Goal: Task Accomplishment & Management: Use online tool/utility

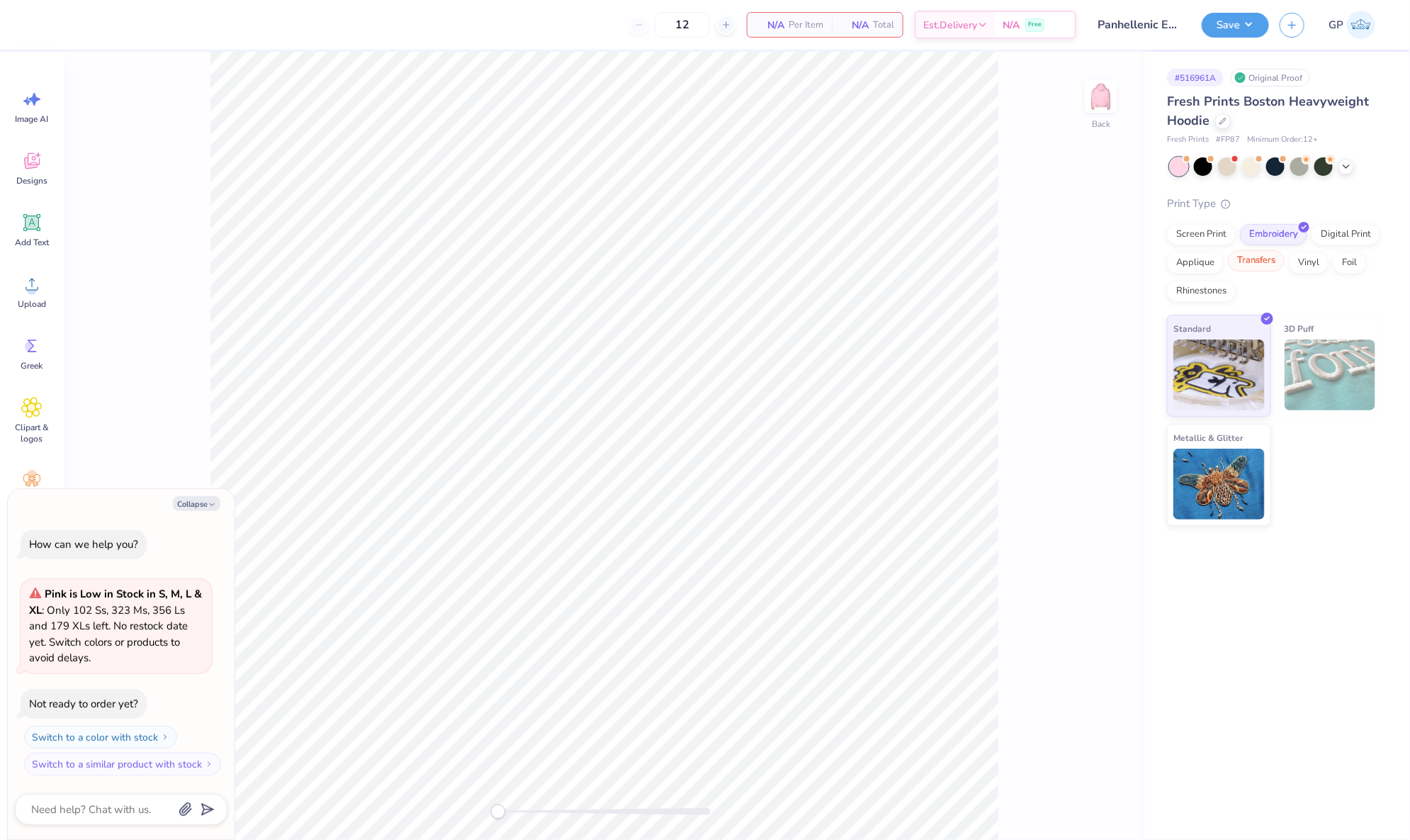
click at [1256, 256] on div "Transfers" at bounding box center [1256, 261] width 57 height 21
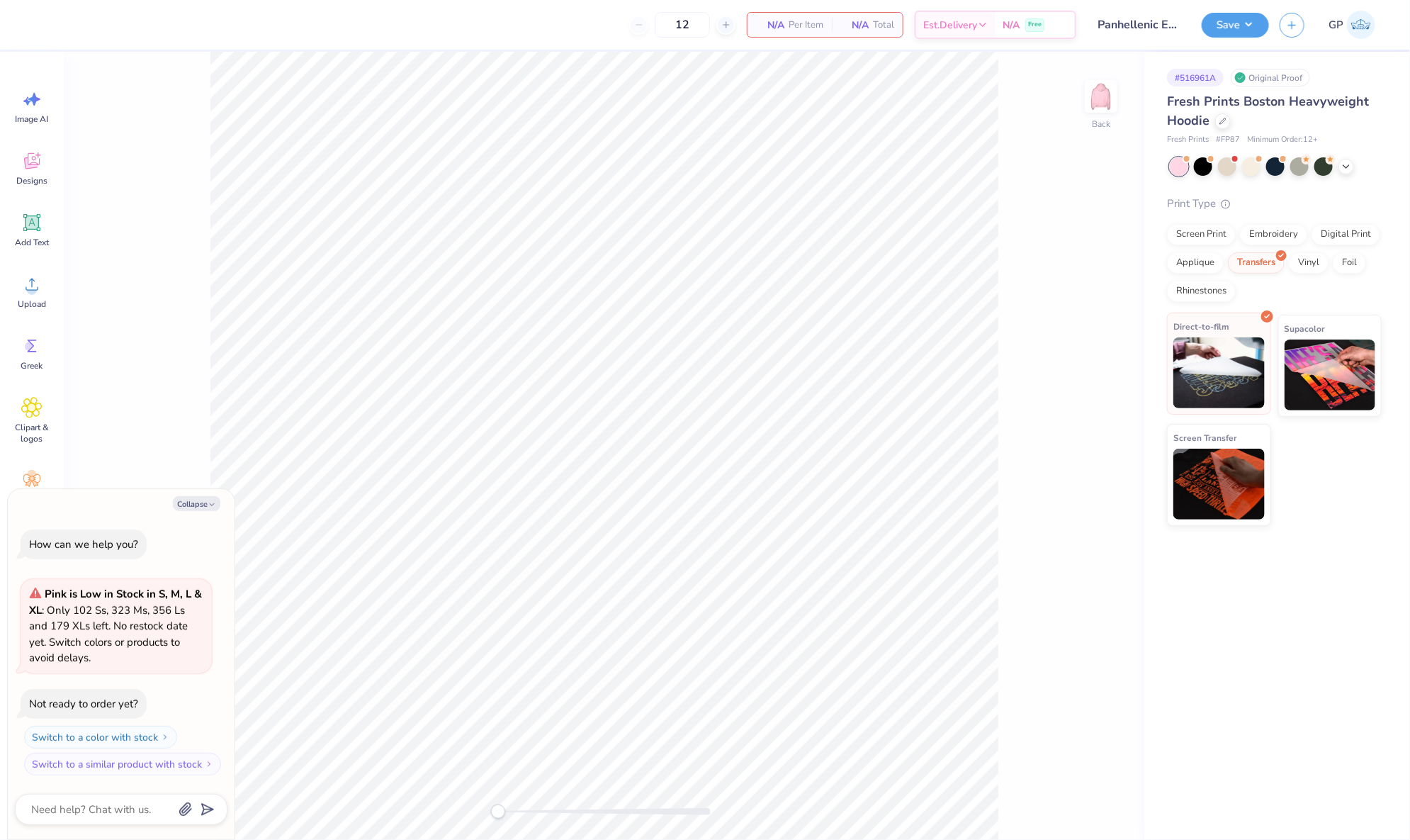
click at [1230, 371] on img at bounding box center [1219, 372] width 91 height 71
click at [41, 268] on div "Upload" at bounding box center [31, 291] width 51 height 53
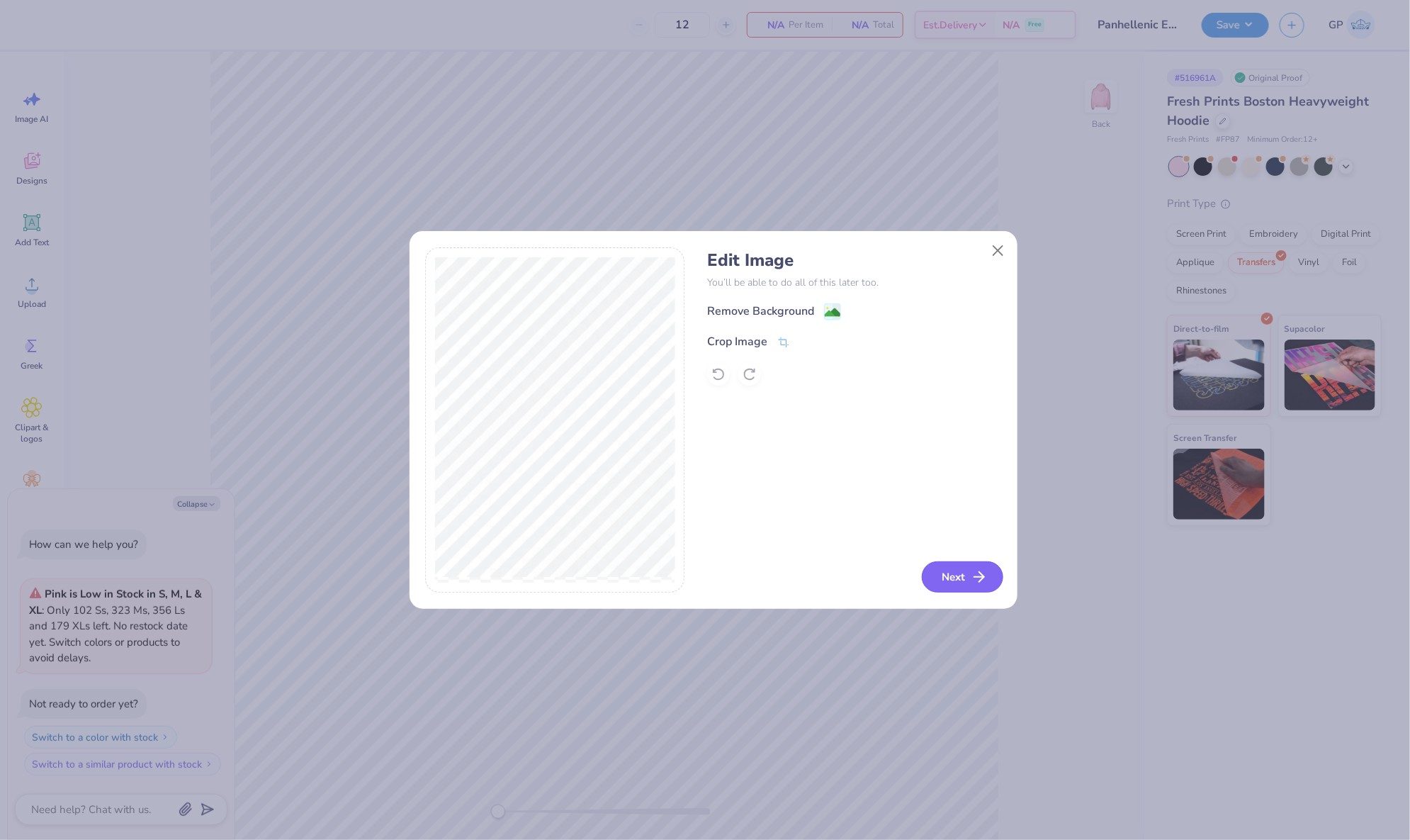
click at [965, 570] on button "Next" at bounding box center [962, 577] width 81 height 31
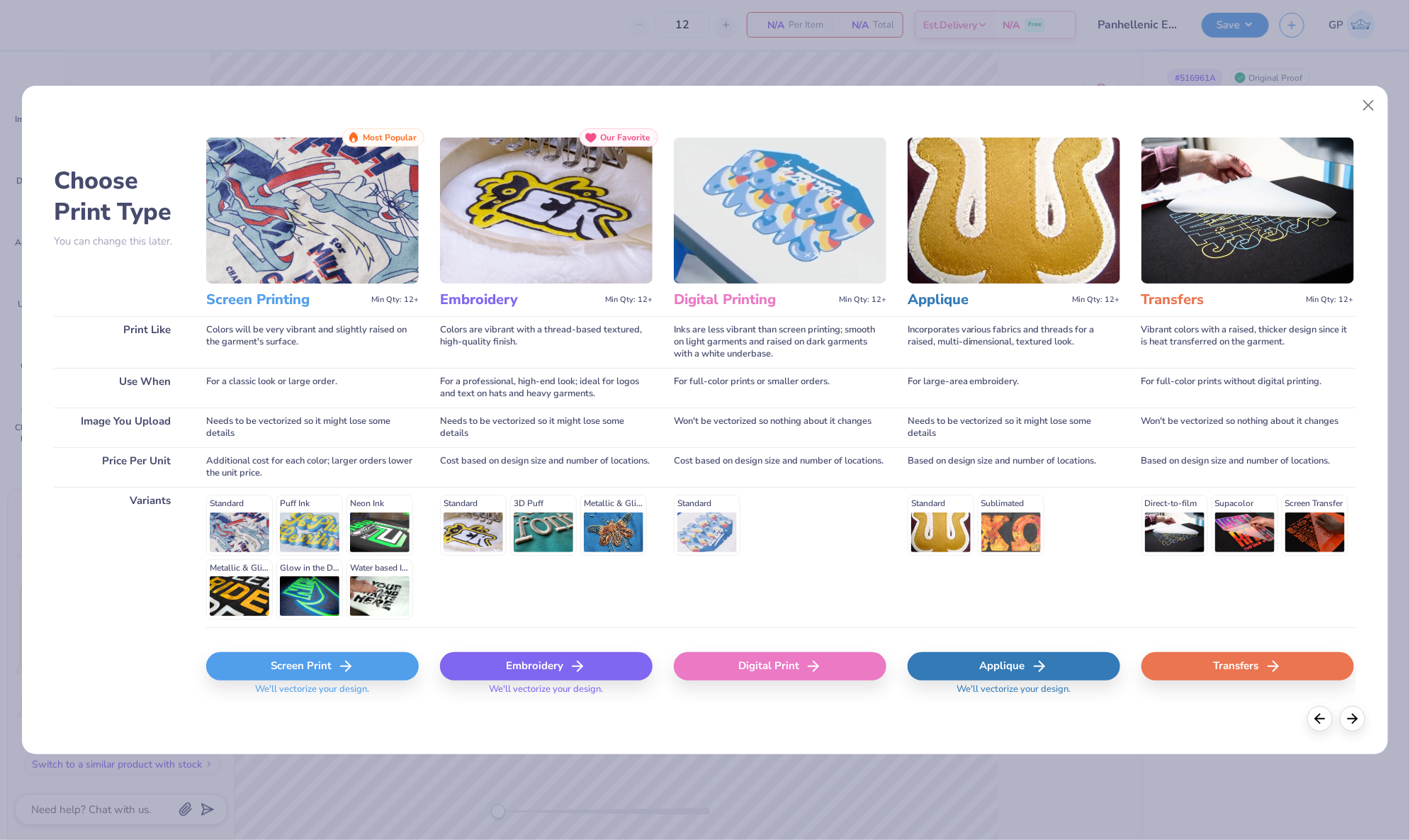
click at [1186, 668] on div "Transfers" at bounding box center [1248, 665] width 212 height 28
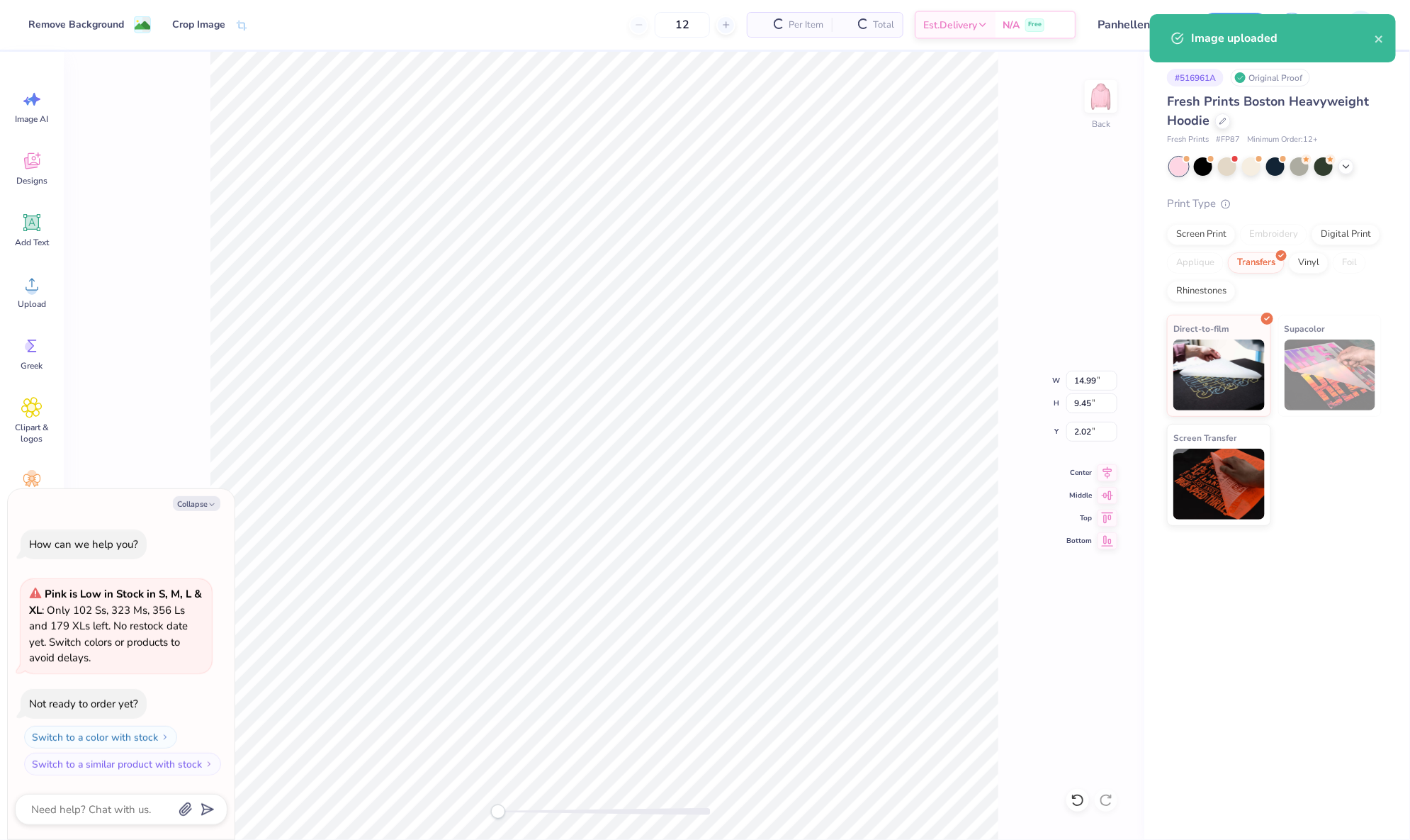
type textarea "x"
click at [1084, 385] on input "14.99" at bounding box center [1091, 380] width 51 height 20
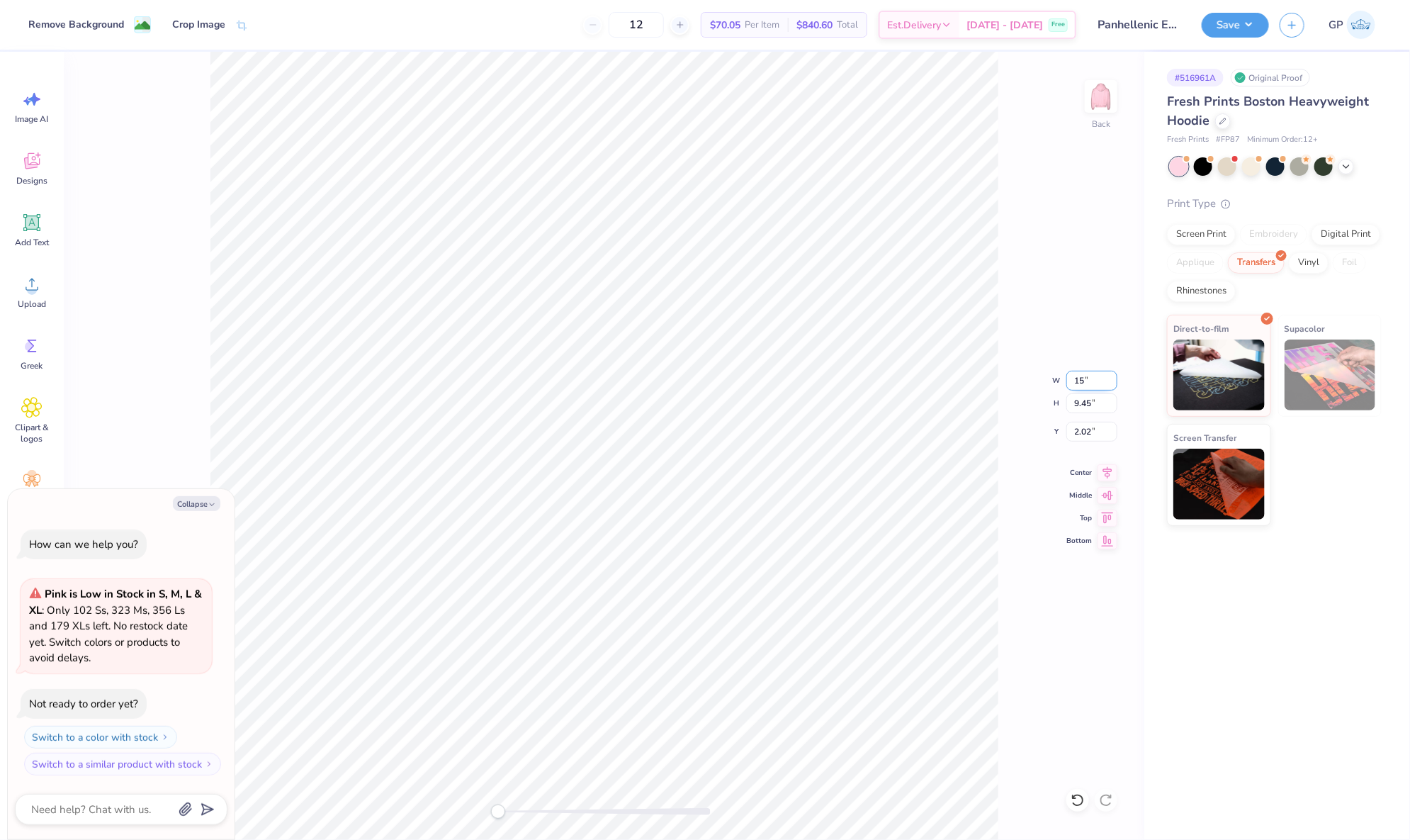
type input "15"
type textarea "x"
type input "15.00"
type input "9.46"
type textarea "x"
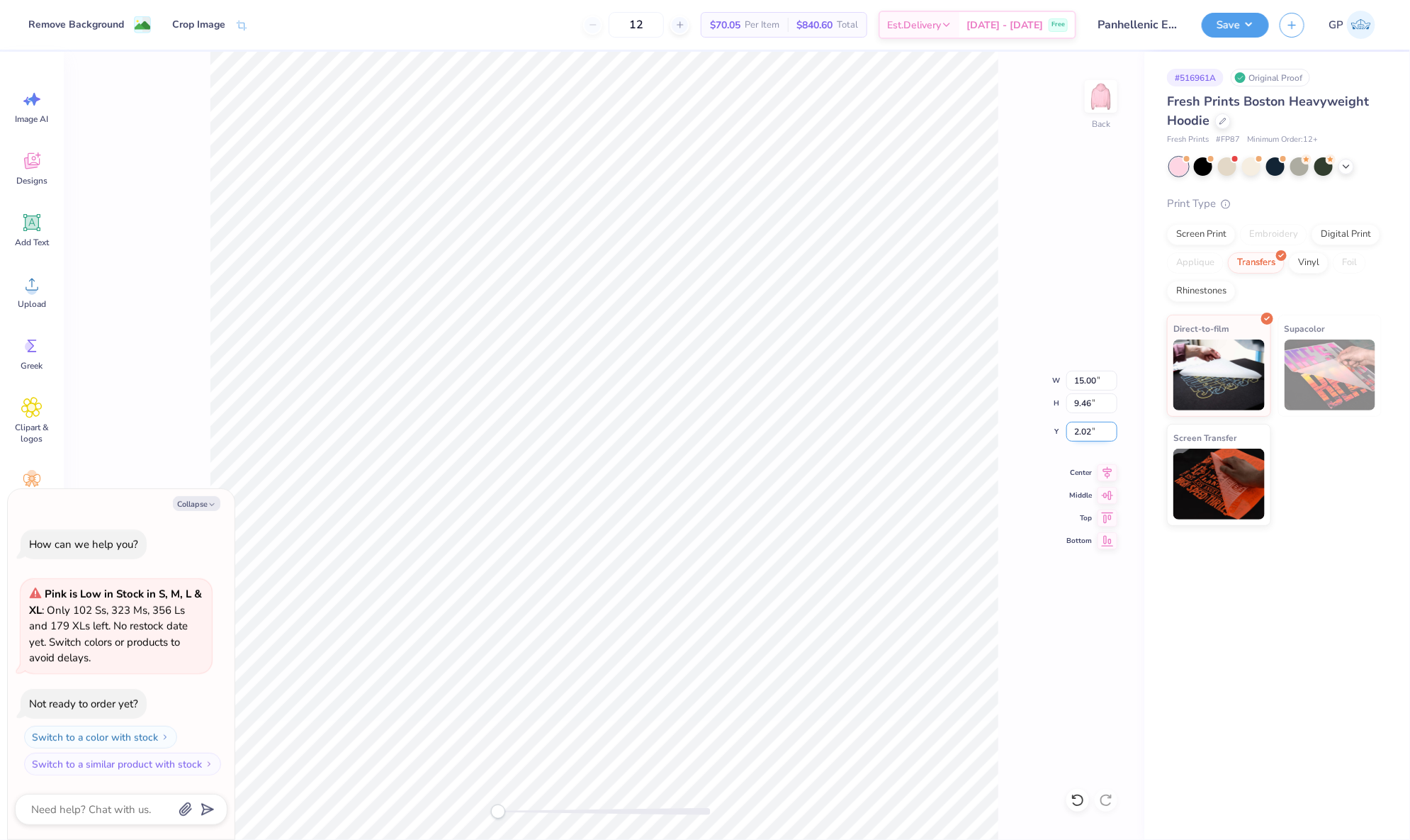
click at [1085, 435] on input "2.02" at bounding box center [1091, 432] width 51 height 20
type input "2.5"
click at [1096, 101] on img at bounding box center [1101, 96] width 57 height 57
click at [39, 269] on div "Upload" at bounding box center [31, 291] width 51 height 53
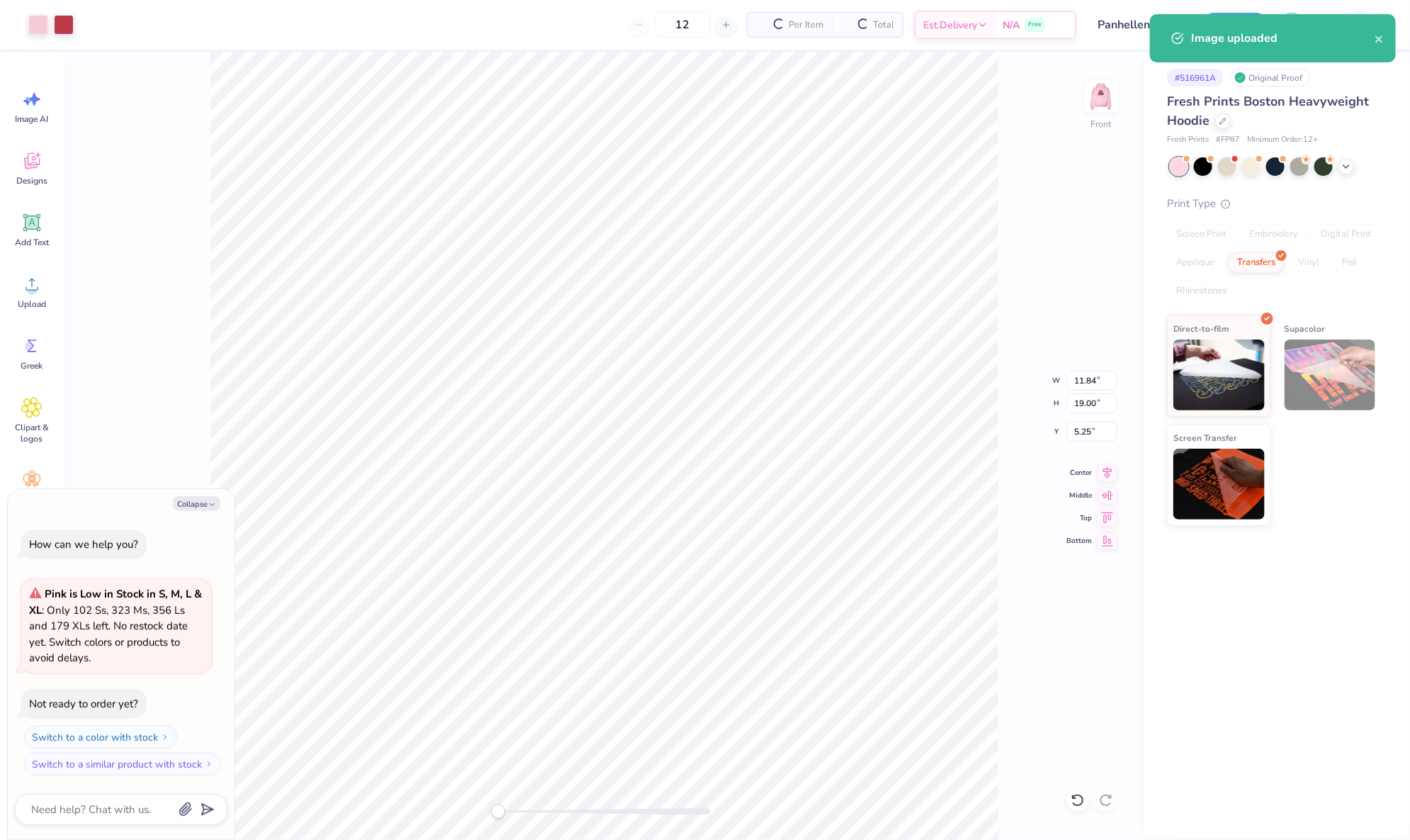
type textarea "x"
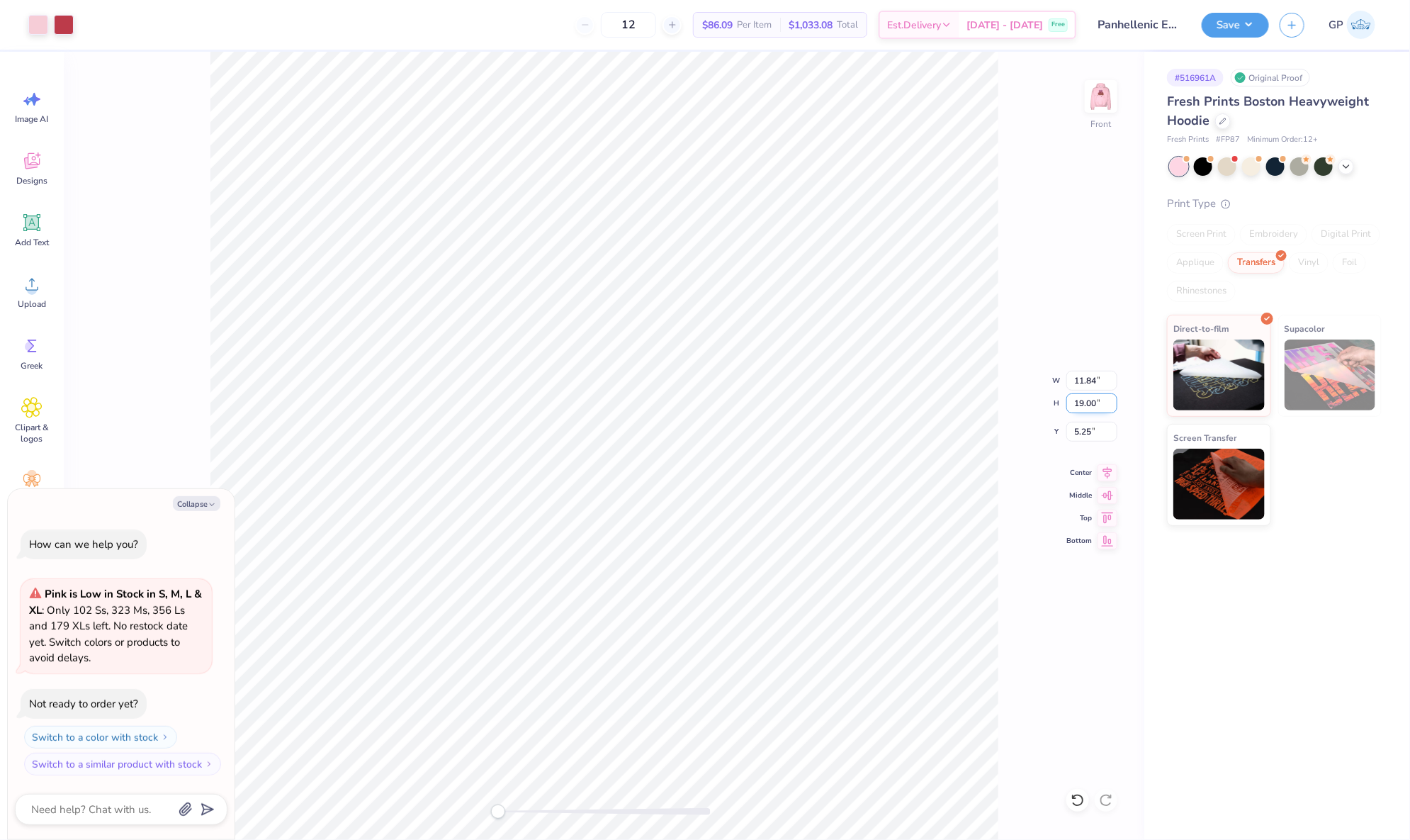
click at [1093, 394] on input "19.00" at bounding box center [1091, 403] width 51 height 20
type input "18.5"
type textarea "x"
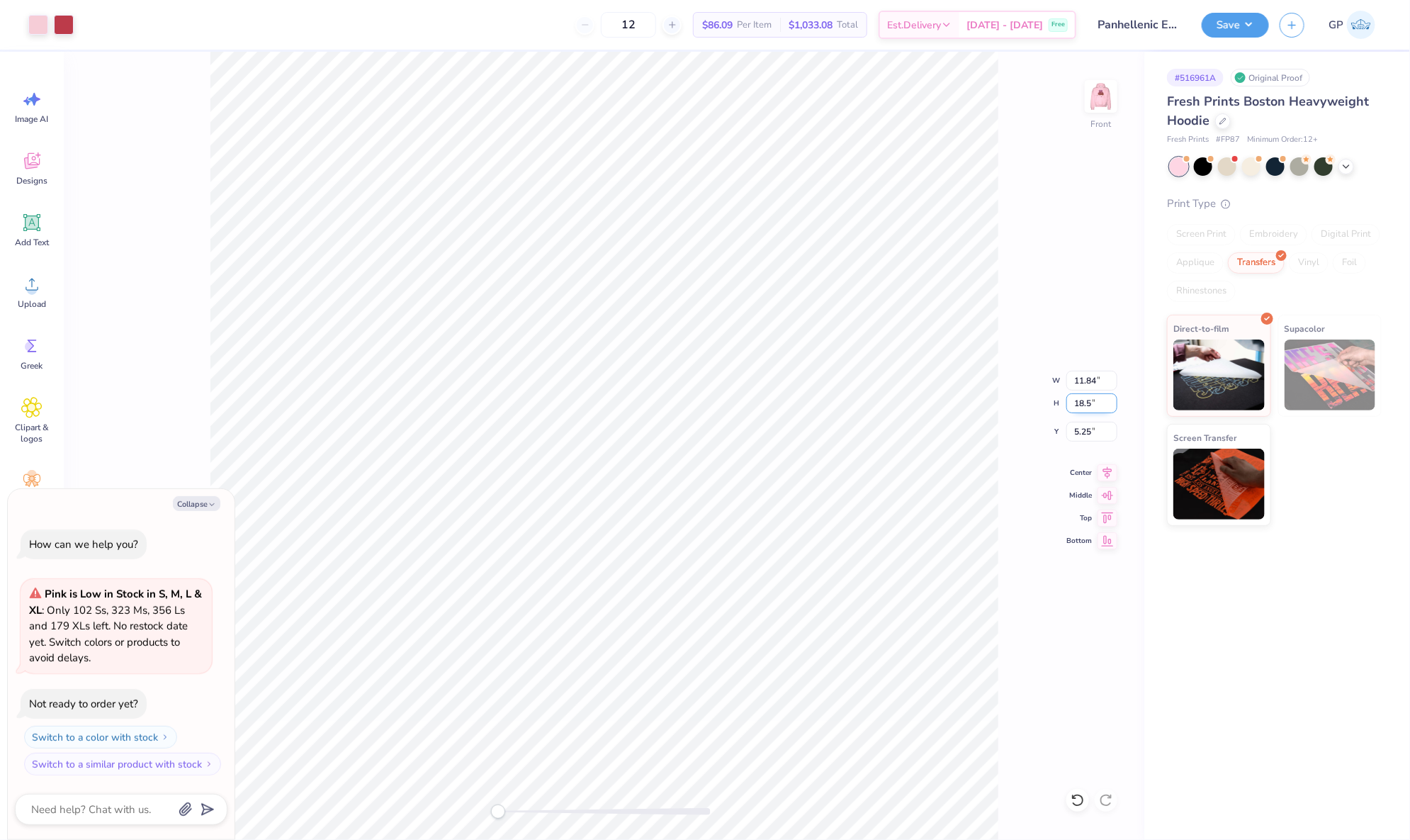
type input "11.53"
type input "18.50"
type input "5.50"
click at [1215, 26] on button "Save" at bounding box center [1235, 23] width 68 height 25
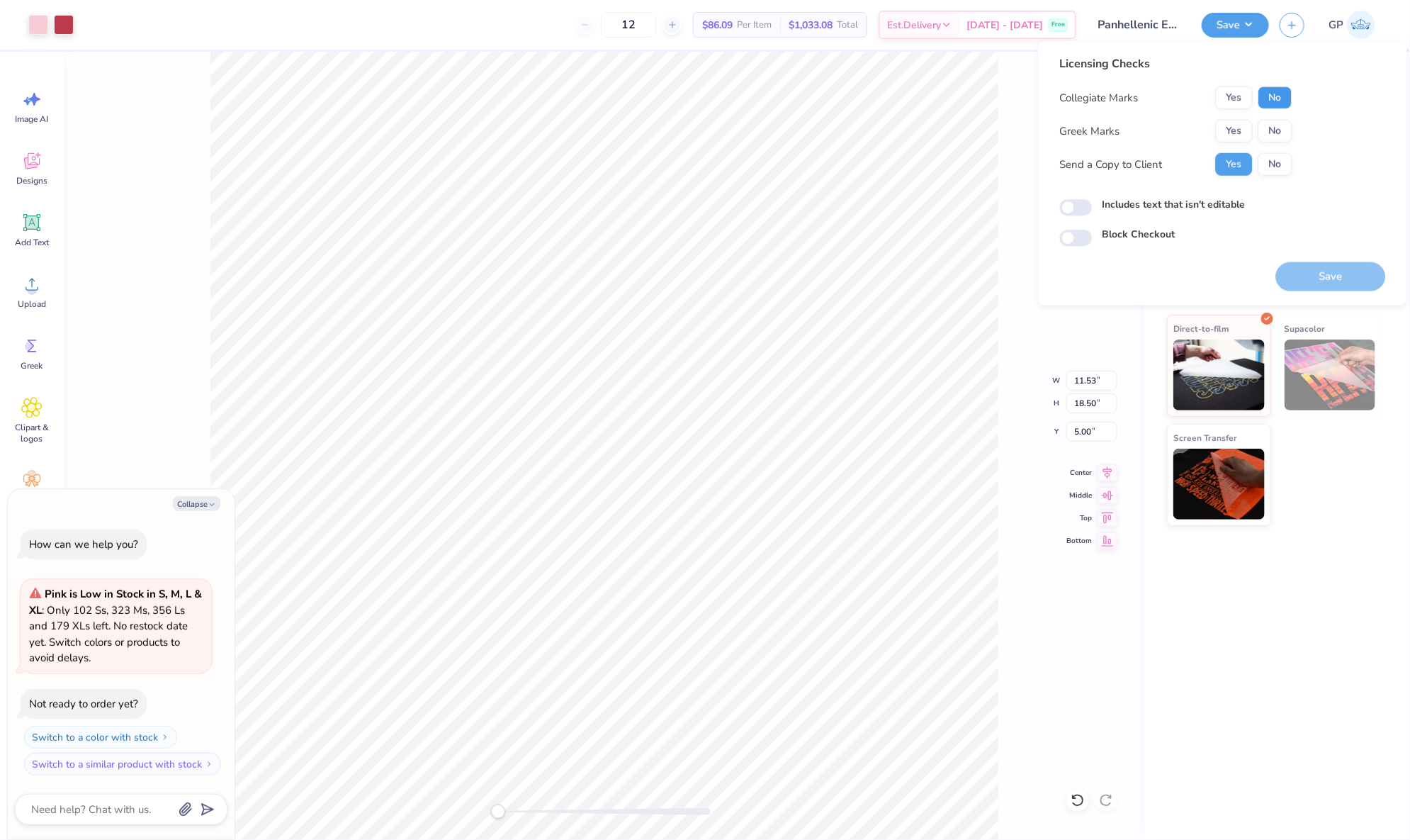
click at [1273, 95] on button "No" at bounding box center [1275, 98] width 34 height 23
click at [1238, 121] on button "Yes" at bounding box center [1234, 131] width 37 height 23
type textarea "x"
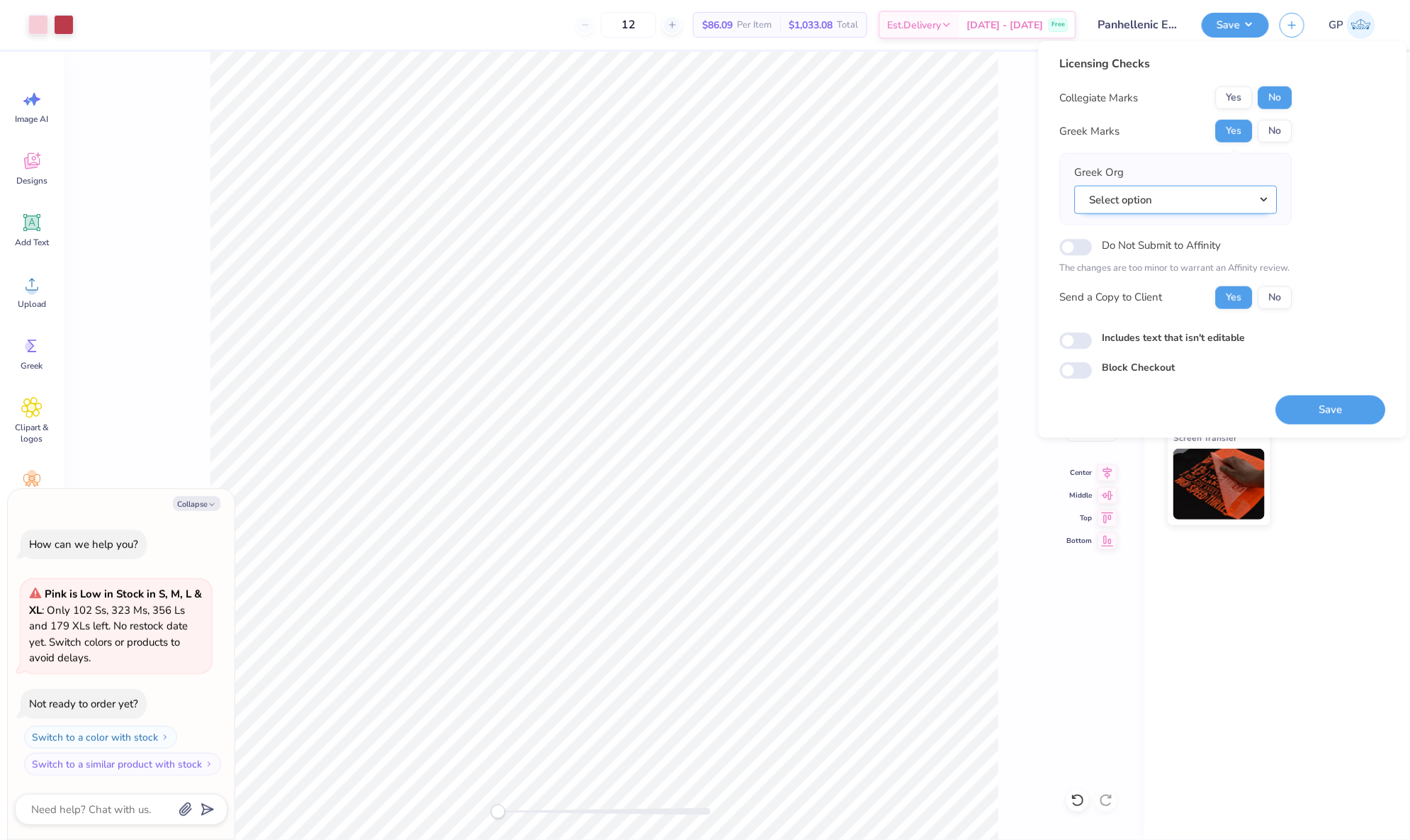
click at [1162, 186] on button "Select option" at bounding box center [1176, 200] width 203 height 29
click at [1162, 190] on button "Select option" at bounding box center [1176, 200] width 203 height 29
click at [1185, 197] on button "Select option" at bounding box center [1176, 200] width 203 height 29
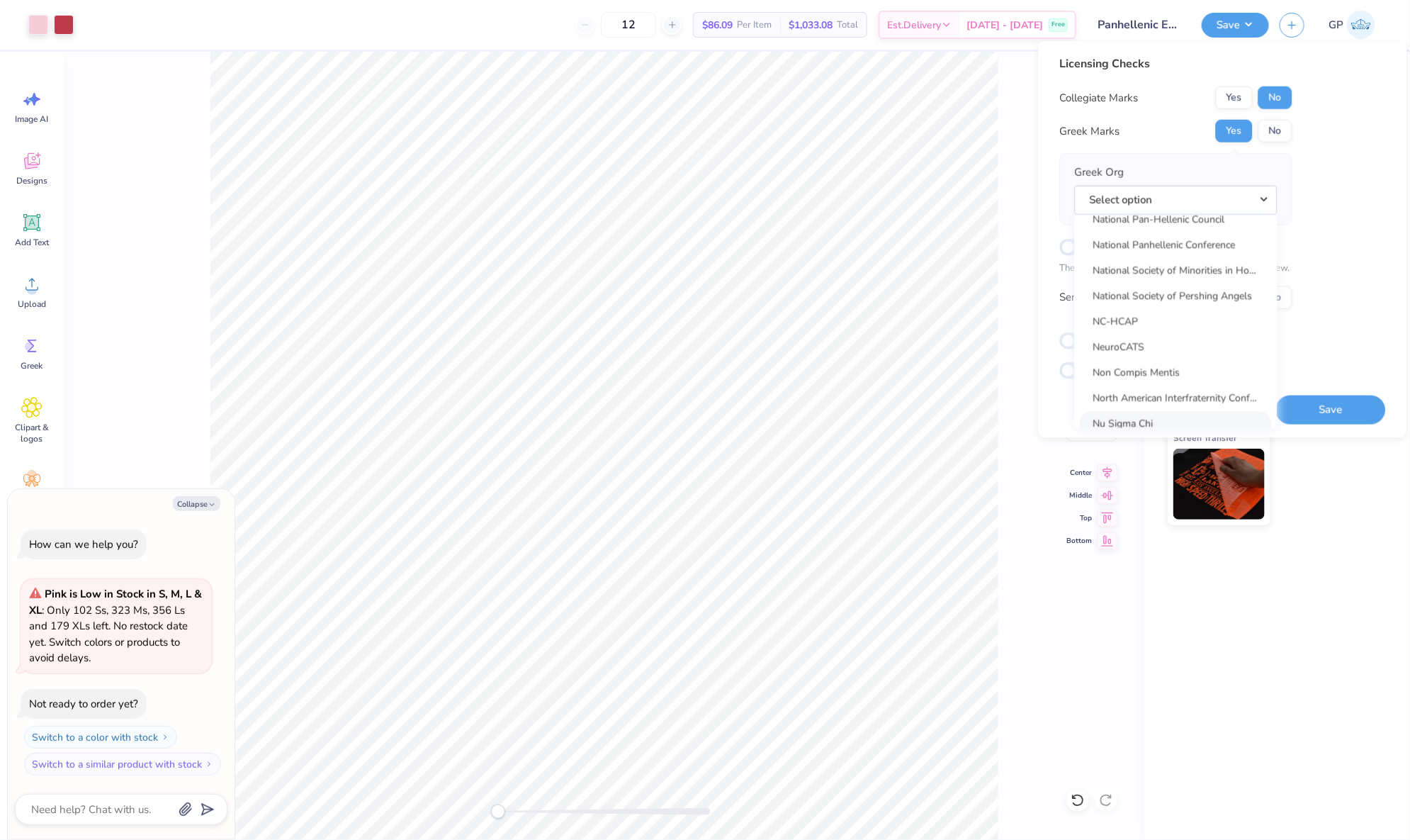
scroll to position [6578, 0]
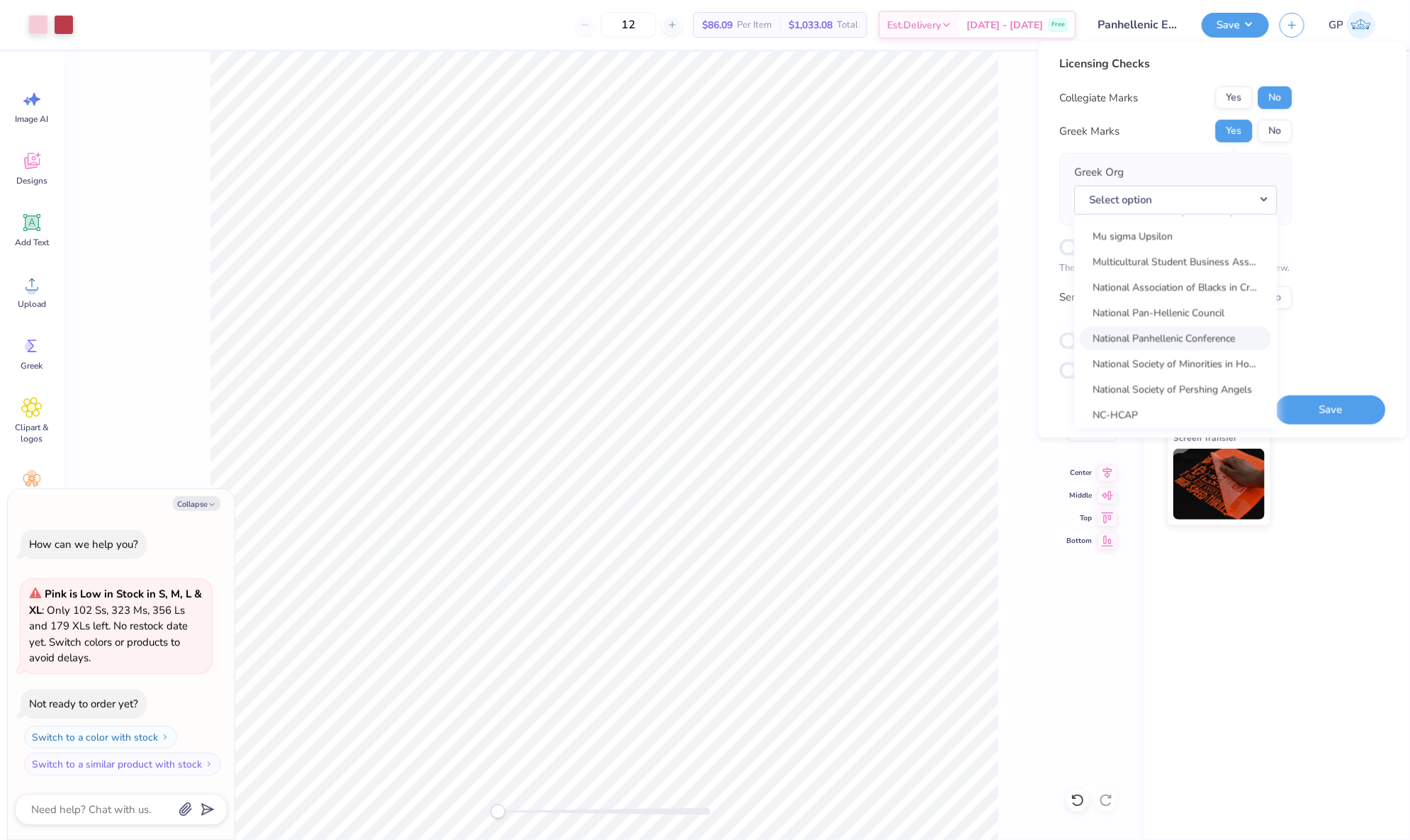
click at [1198, 329] on link "National Panhellenic Conference" at bounding box center [1176, 338] width 191 height 24
type textarea "x"
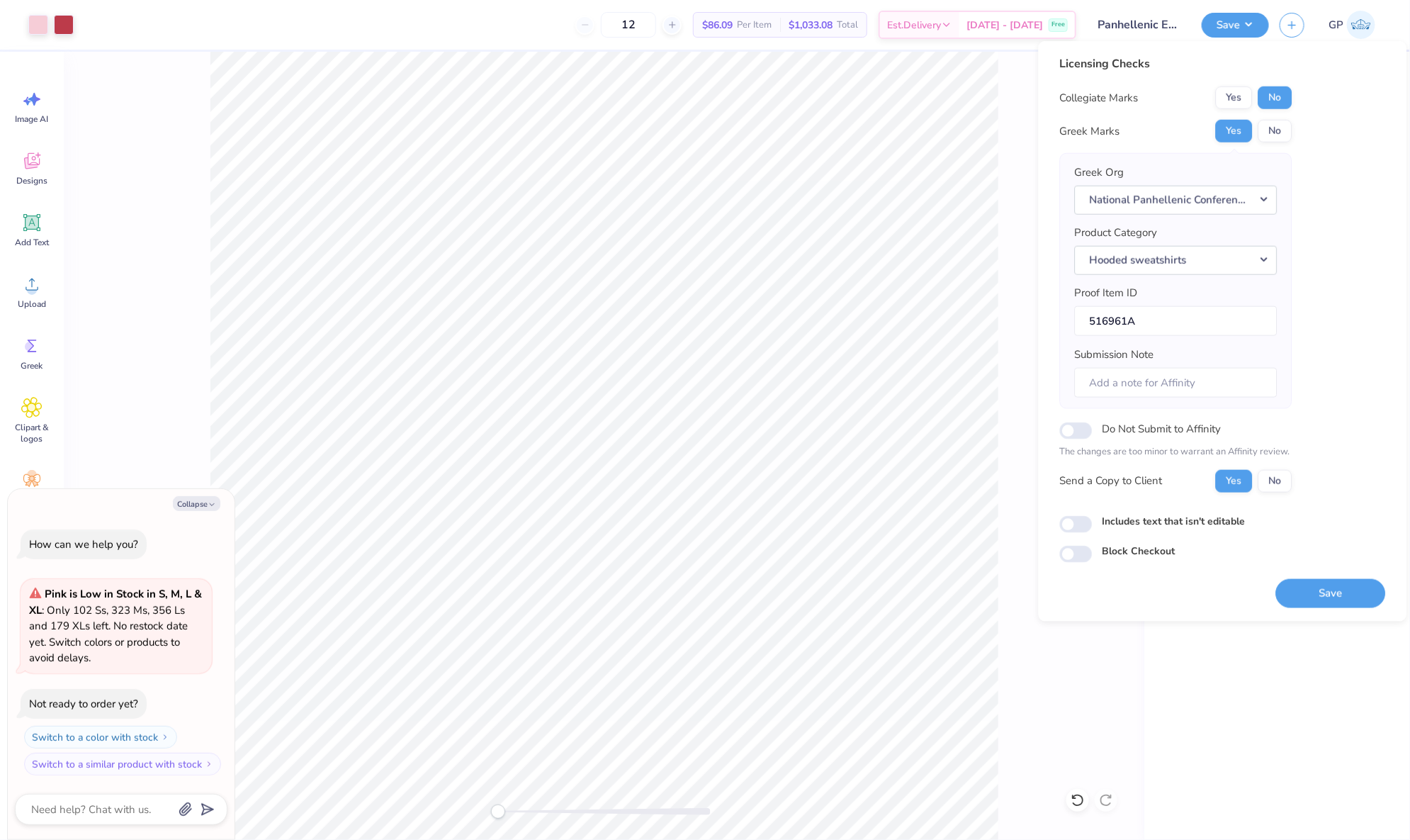
click at [1067, 531] on div "Licensing Checks Collegiate Marks Yes No Greek Marks Yes No Greek Org National …" at bounding box center [1223, 309] width 326 height 508
click at [1084, 528] on input "Includes text that isn't editable" at bounding box center [1076, 524] width 33 height 17
checkbox input "true"
click at [1326, 587] on button "Save" at bounding box center [1331, 593] width 110 height 29
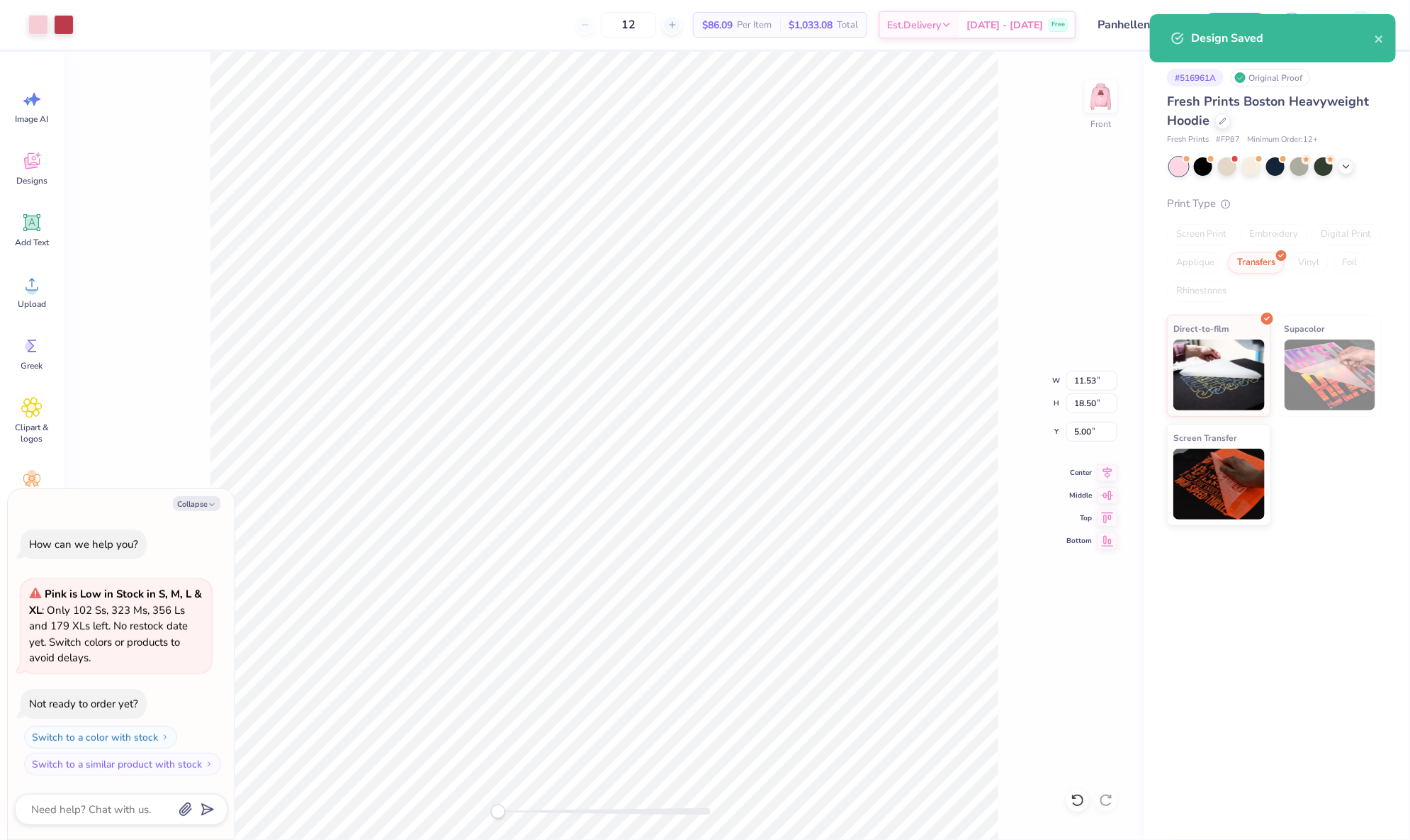
type textarea "x"
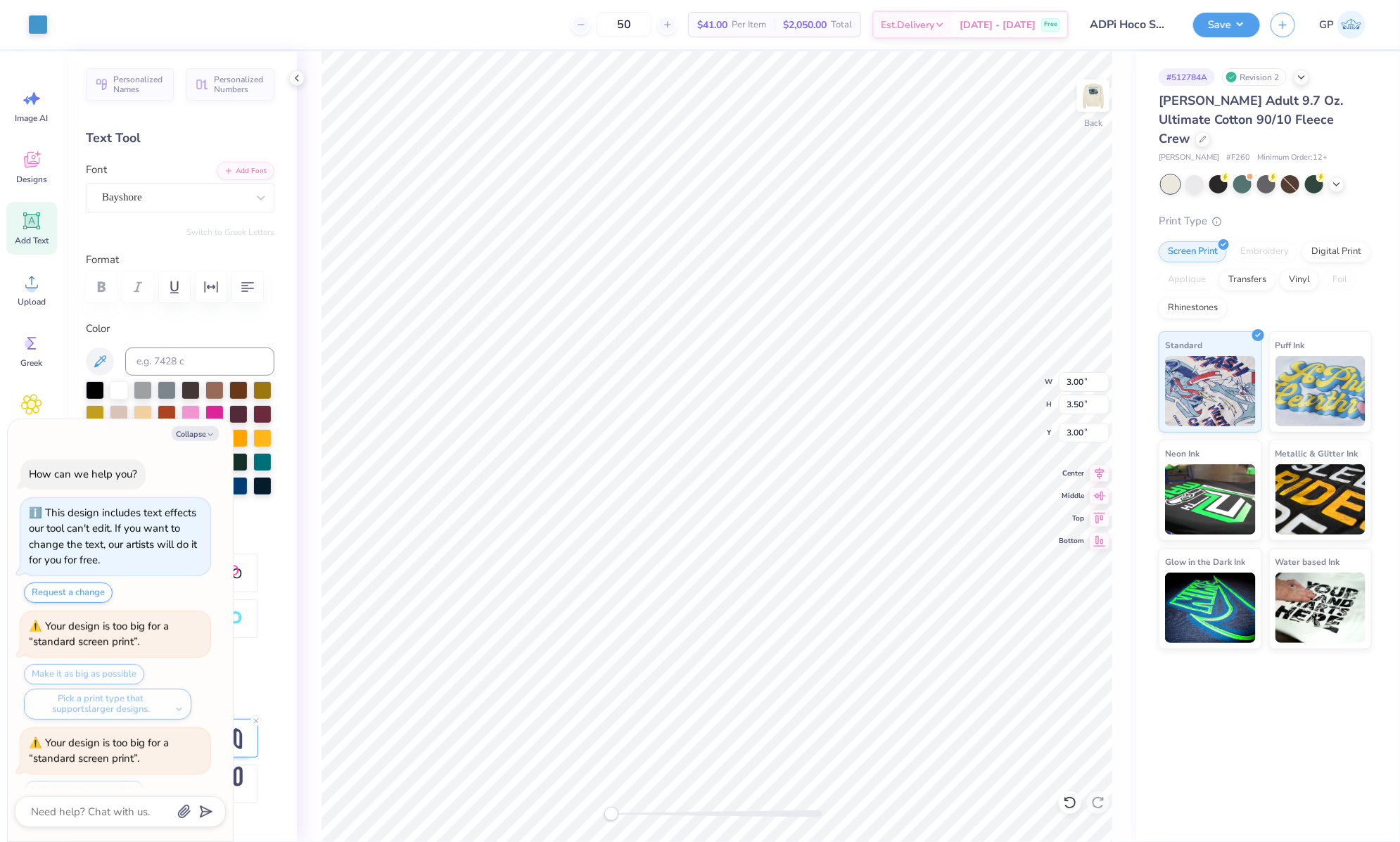
scroll to position [56, 0]
